Goal: Navigation & Orientation: Go to known website

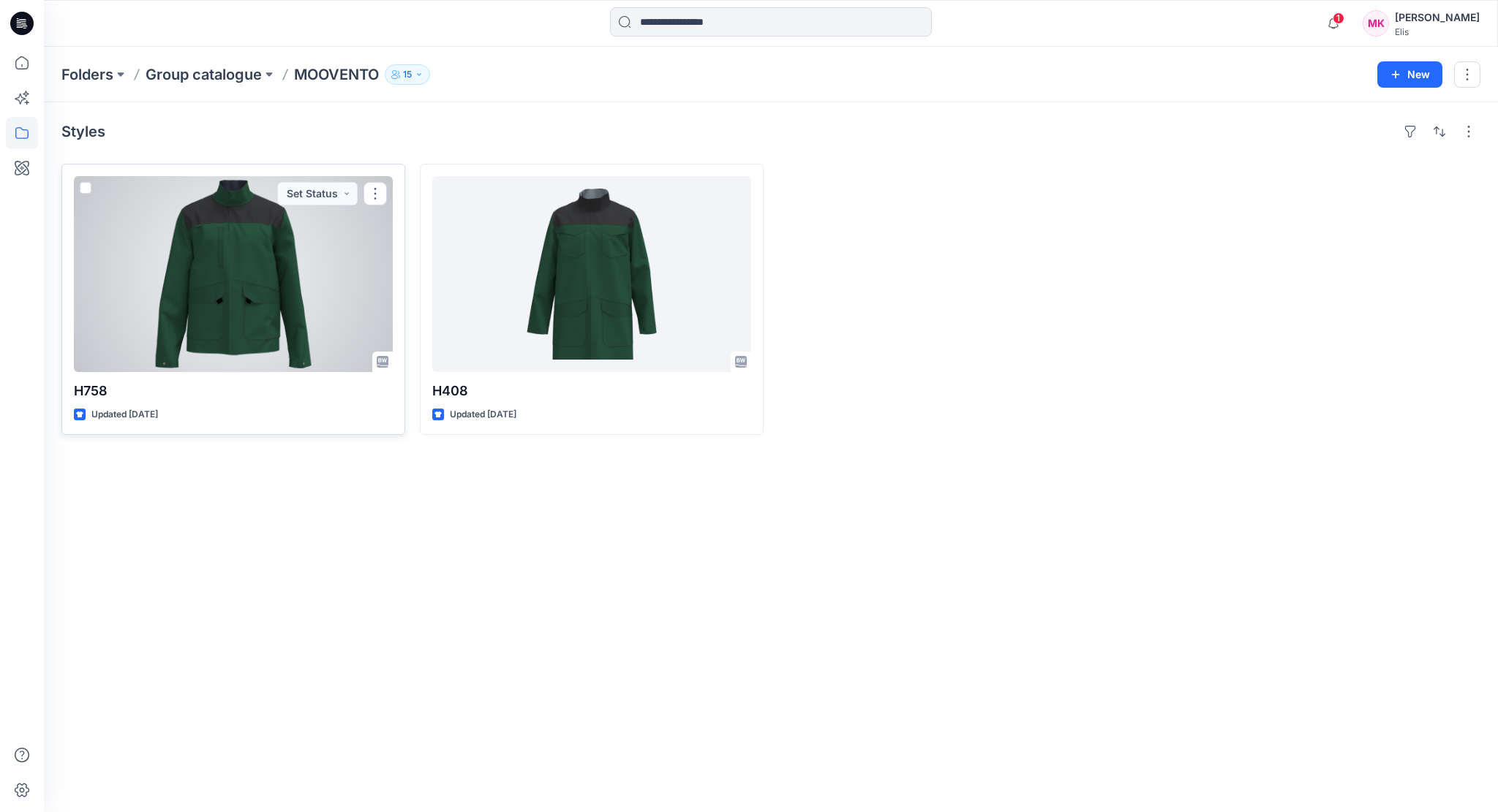
click at [225, 301] on div at bounding box center [233, 274] width 319 height 196
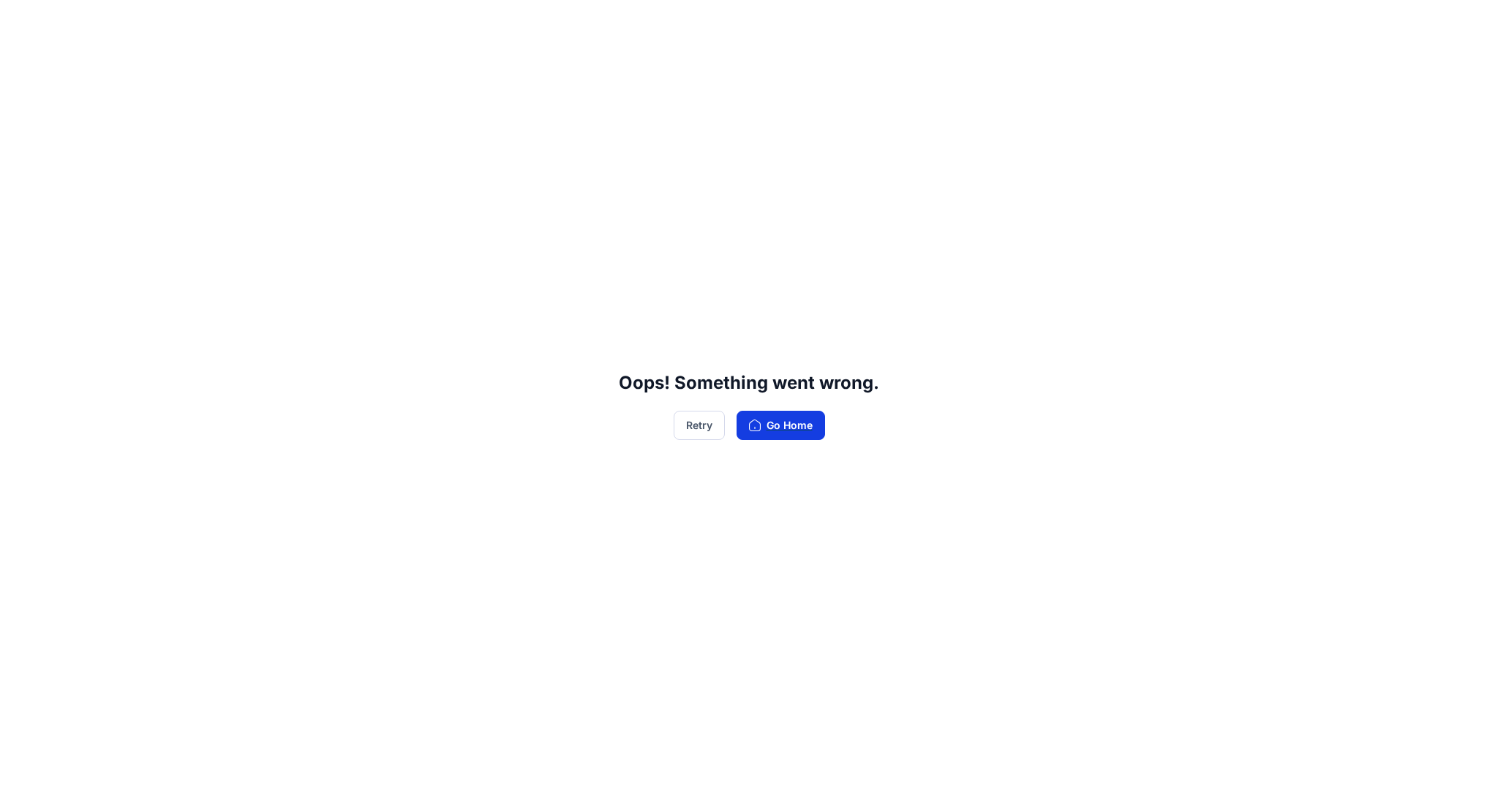
click at [776, 432] on button "Go Home" at bounding box center [781, 426] width 89 height 30
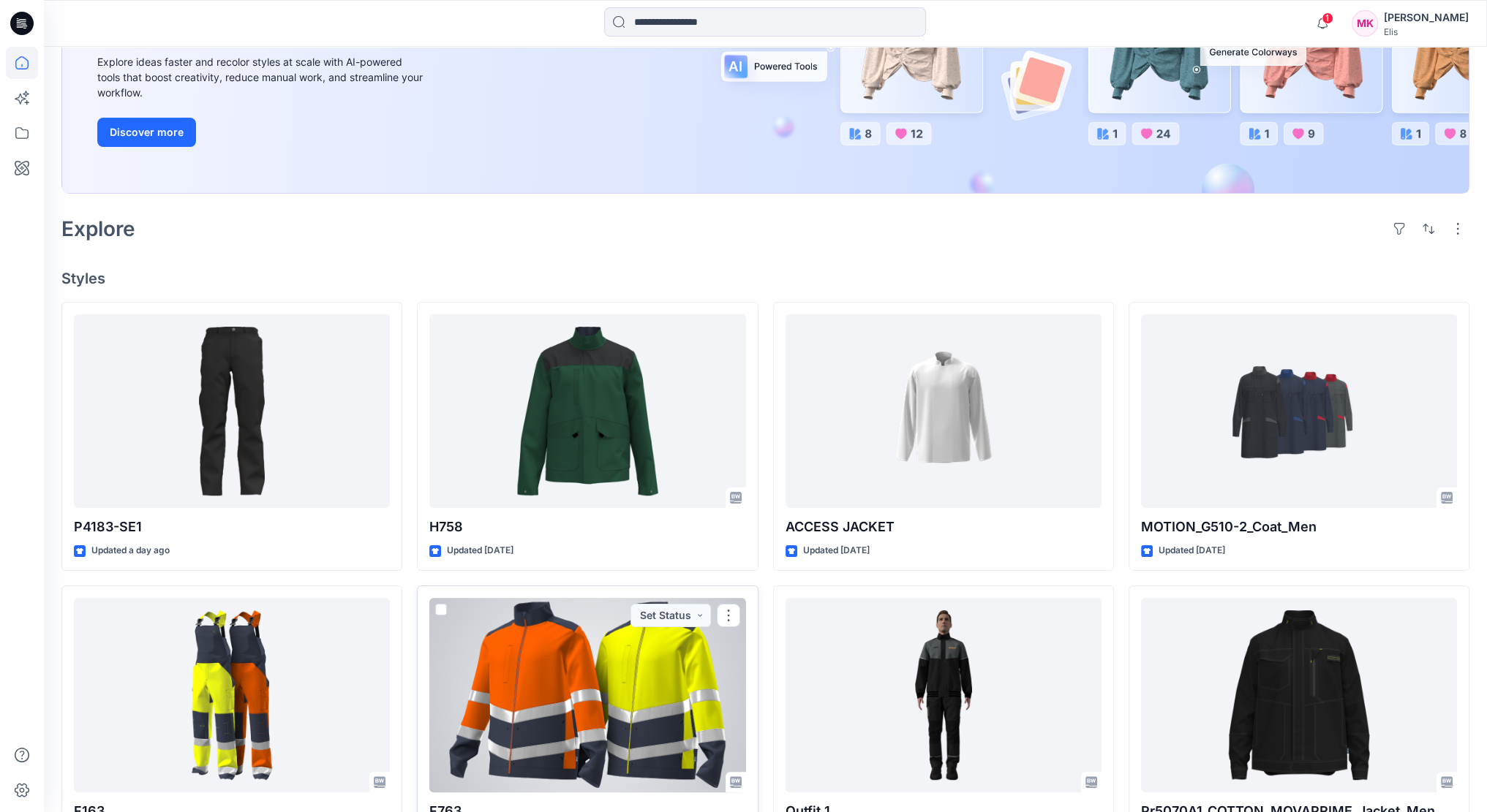
scroll to position [219, 0]
